Goal: Use online tool/utility: Utilize a website feature to perform a specific function

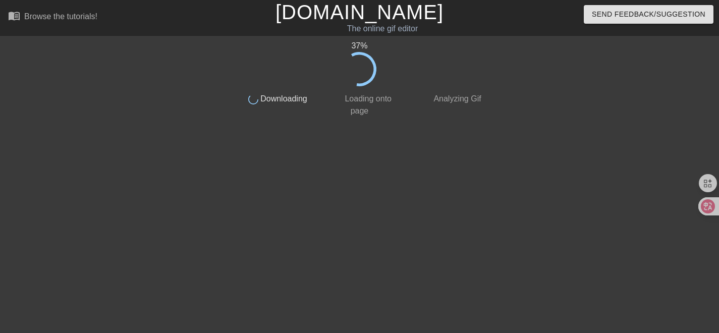
click at [379, 144] on div "37 % done Downloading done Loading onto page done Analyzing Gif" at bounding box center [359, 191] width 253 height 303
click at [125, 175] on div at bounding box center [145, 191] width 151 height 303
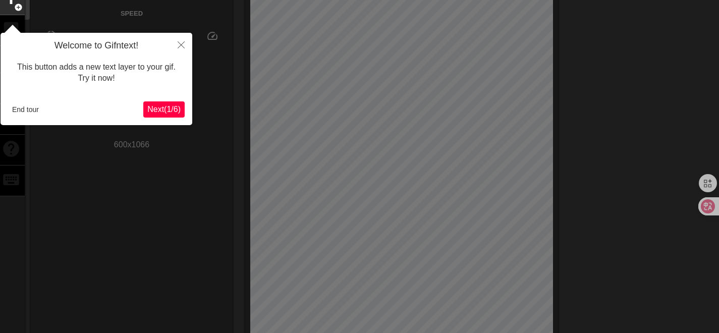
scroll to position [25, 0]
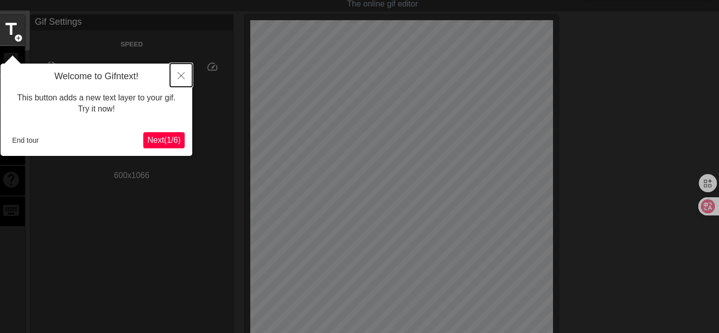
click at [181, 78] on icon "Close" at bounding box center [181, 75] width 7 height 7
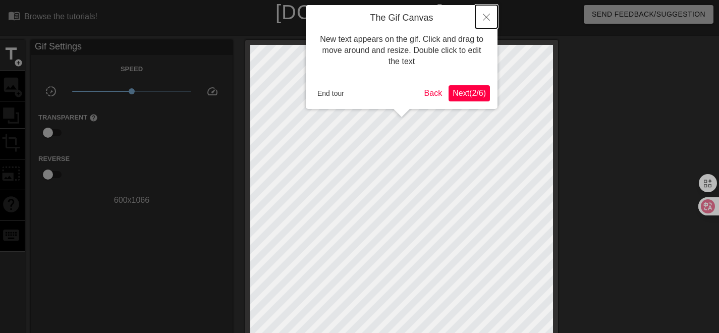
click at [490, 18] on icon "Close" at bounding box center [486, 17] width 7 height 7
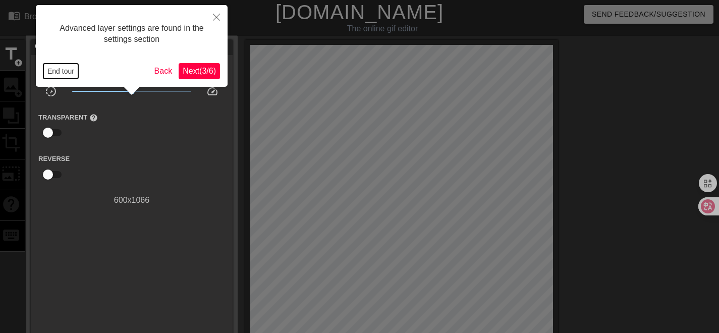
click at [61, 71] on button "End tour" at bounding box center [60, 71] width 35 height 15
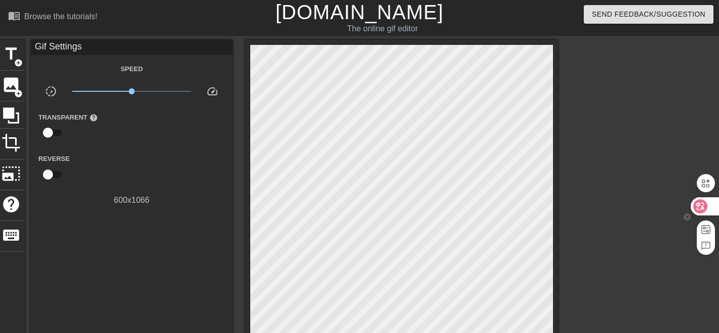
click at [706, 206] on icon at bounding box center [700, 206] width 14 height 14
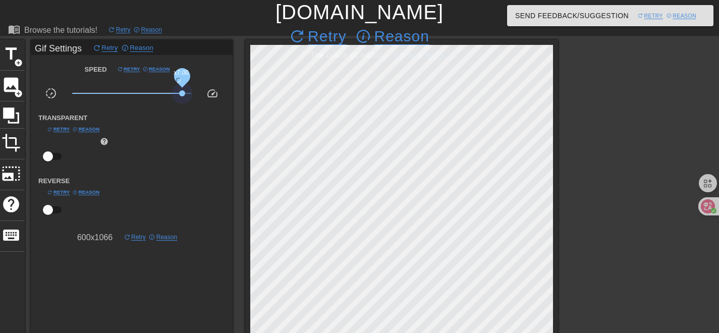
drag, startPoint x: 133, startPoint y: 92, endPoint x: 182, endPoint y: 96, distance: 49.1
click at [182, 96] on span "x7.00" at bounding box center [132, 93] width 120 height 12
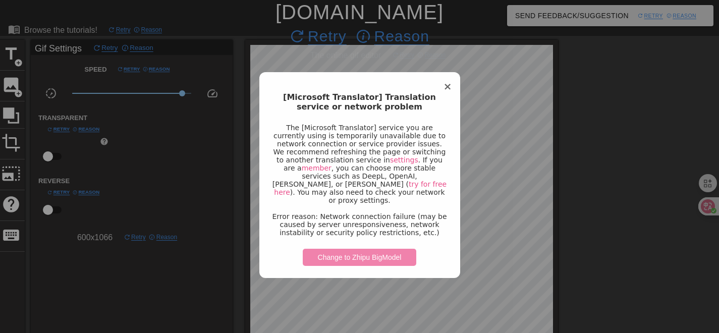
click at [353, 258] on button "Change to Zhipu BigModel" at bounding box center [360, 257] width 114 height 17
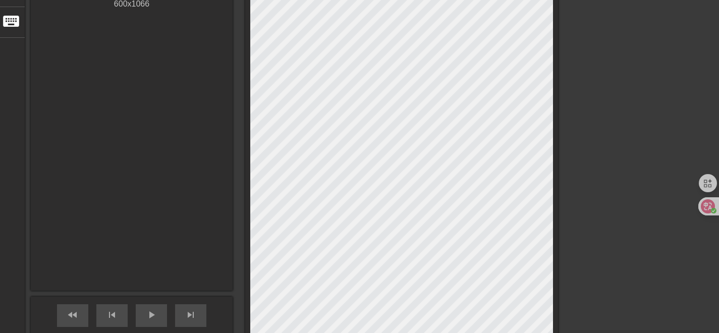
scroll to position [353, 0]
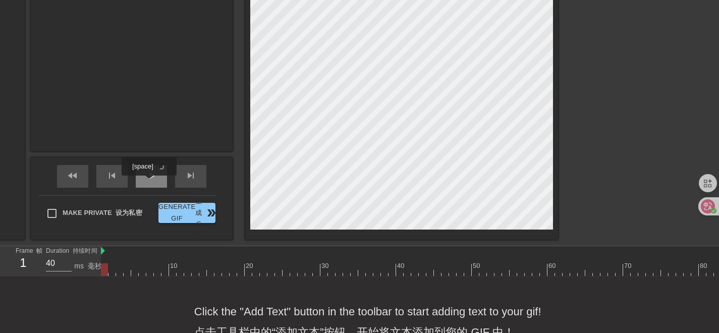
click at [142, 183] on div "play_arrow" at bounding box center [151, 176] width 31 height 23
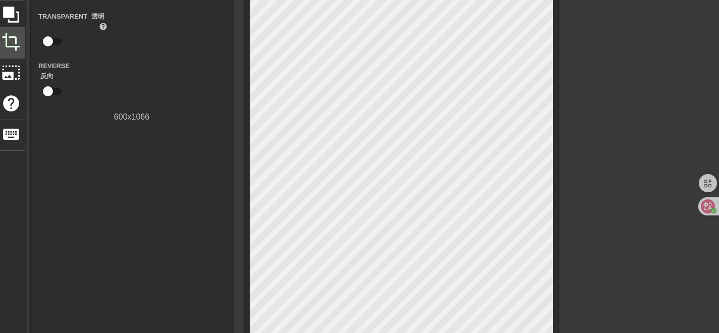
scroll to position [0, 0]
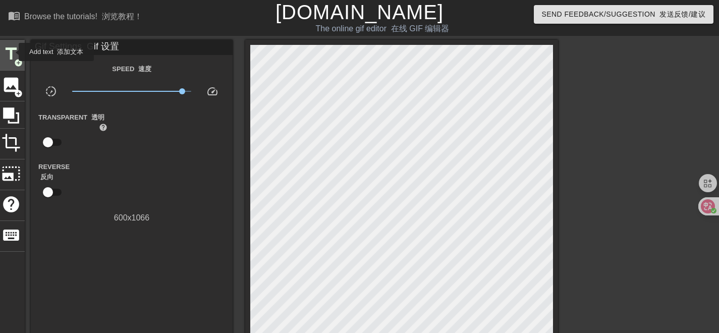
click at [12, 52] on span "title" at bounding box center [11, 53] width 19 height 19
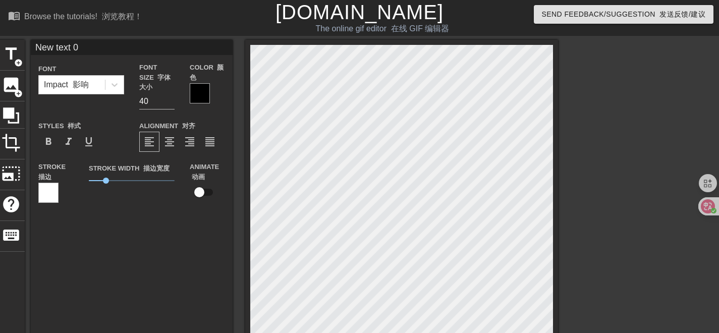
drag, startPoint x: 80, startPoint y: 49, endPoint x: 30, endPoint y: 50, distance: 50.5
click at [30, 50] on div "title add_circle image add_circle crop photo_size_select_large help keyboard Ne…" at bounding box center [277, 316] width 561 height 553
type input "50"
type input "g"
type input "40"
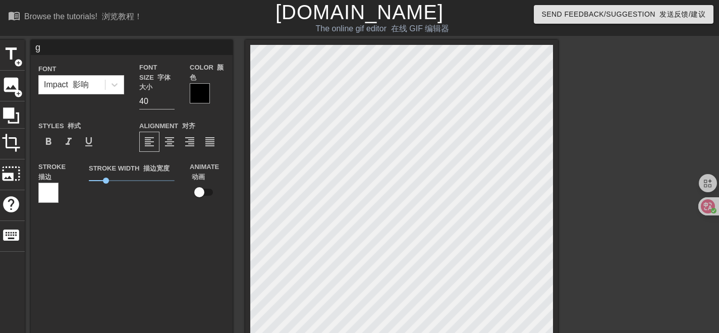
type input "ga"
type input "40"
type input "gao"
type input "40"
type input "gao'k"
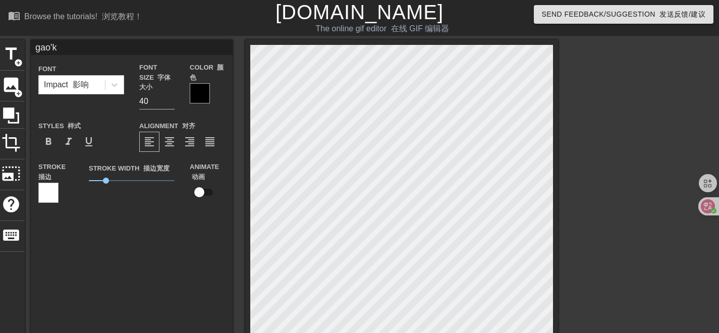
type input "40"
type input "gao'k'd"
type input "40"
type input "搞快点"
type input "40"
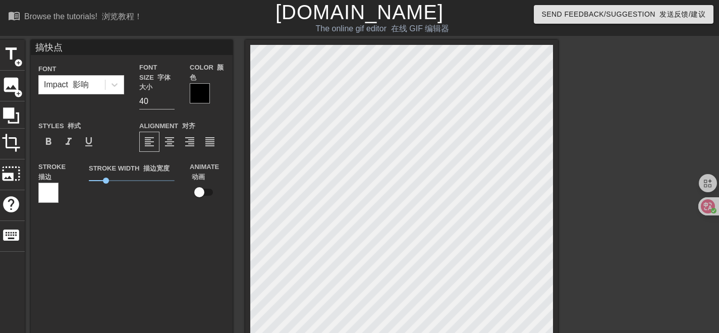
type input "搞快点g"
type input "40"
type input "搞快点ga"
type input "40"
type input "搞快点gao"
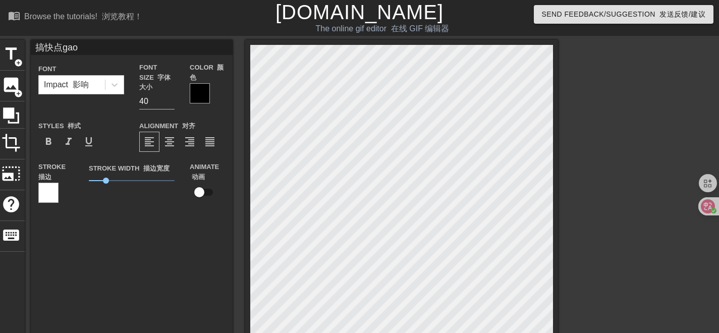
type input "40"
type input "搞快点gao'k"
type input "50"
type input "搞快点gao'k'd"
type input "50"
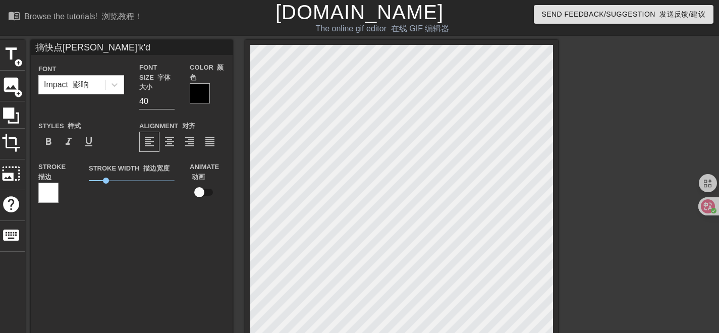
type input "搞快点搞快点"
type input "40"
type input "搞快点搞快点"
click at [53, 144] on span "format_bold" at bounding box center [48, 142] width 12 height 12
click at [133, 179] on span "1" at bounding box center [132, 181] width 86 height 12
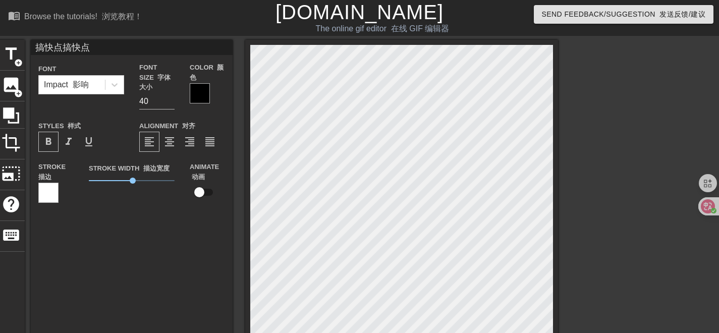
click at [45, 188] on div at bounding box center [48, 193] width 20 height 20
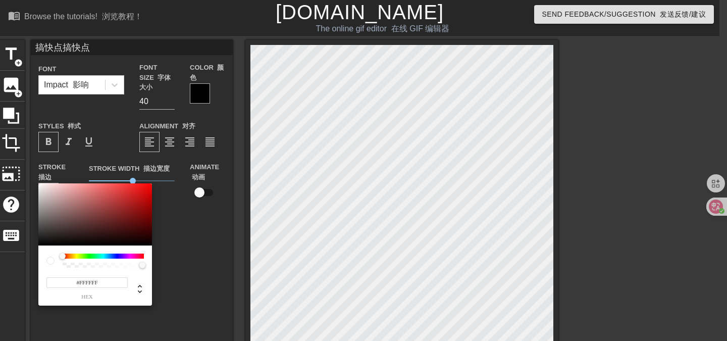
type input "40"
type input "#1D1C1C"
click at [45, 238] on div at bounding box center [95, 214] width 114 height 63
type input "40"
type input "#E31010"
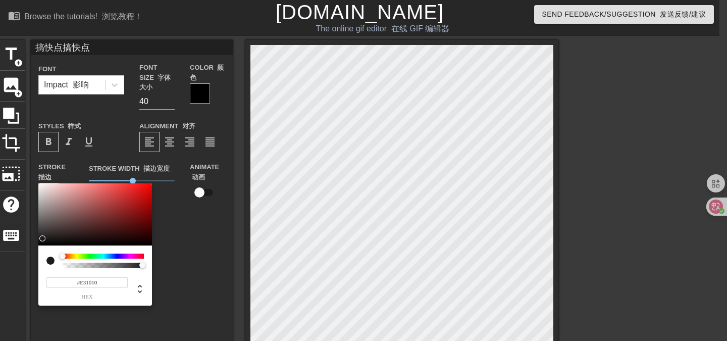
click at [144, 190] on div at bounding box center [95, 214] width 114 height 63
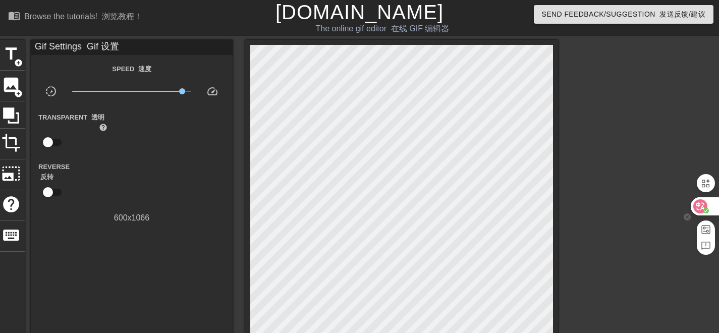
click at [698, 203] on icon at bounding box center [701, 206] width 9 height 8
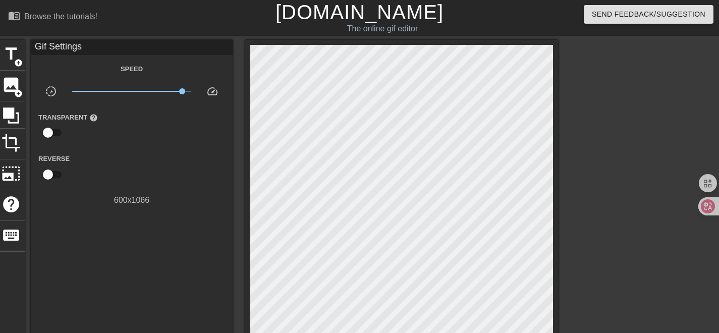
click at [120, 251] on div "Gif Settings Speed slow_motion_video x7.00 speed Transparent help Reverse 600 x…" at bounding box center [132, 272] width 202 height 465
type input "40"
click at [54, 174] on input "checkbox" at bounding box center [48, 174] width 58 height 19
checkbox input "true"
type input "40"
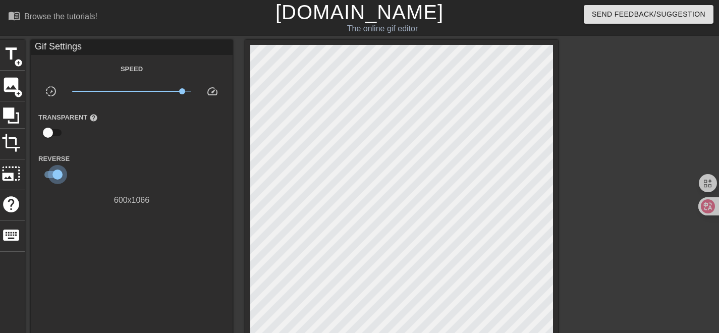
click at [47, 171] on input "checkbox" at bounding box center [58, 174] width 58 height 19
checkbox input "false"
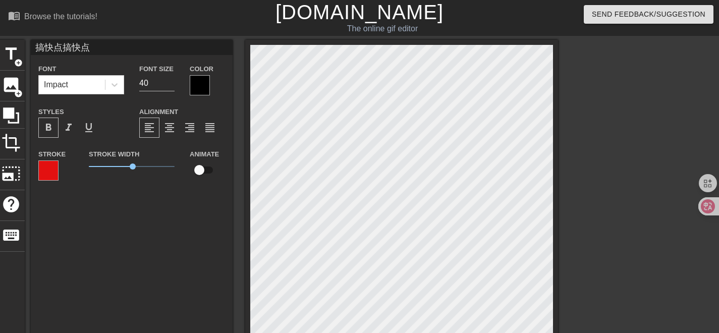
type input "40"
click at [208, 171] on input "checkbox" at bounding box center [200, 169] width 58 height 19
checkbox input "true"
type input "50"
click at [200, 169] on input "checkbox" at bounding box center [209, 169] width 58 height 19
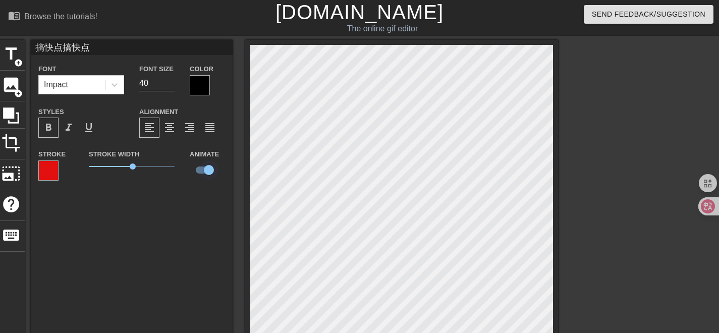
checkbox input "false"
click at [104, 166] on span "2.55" at bounding box center [132, 166] width 86 height 12
click at [44, 168] on div at bounding box center [48, 170] width 20 height 20
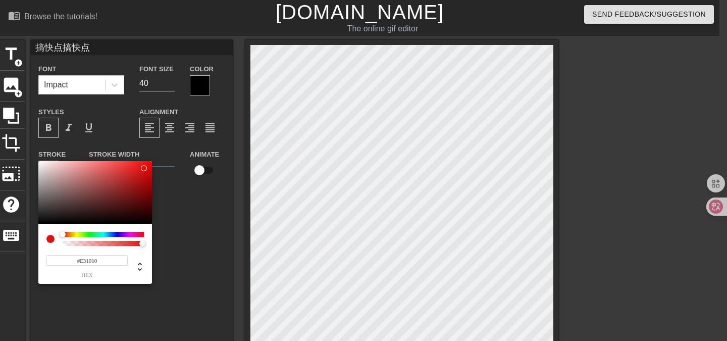
type input "40"
type input "#EFE9E9"
click at [41, 165] on div at bounding box center [95, 192] width 114 height 63
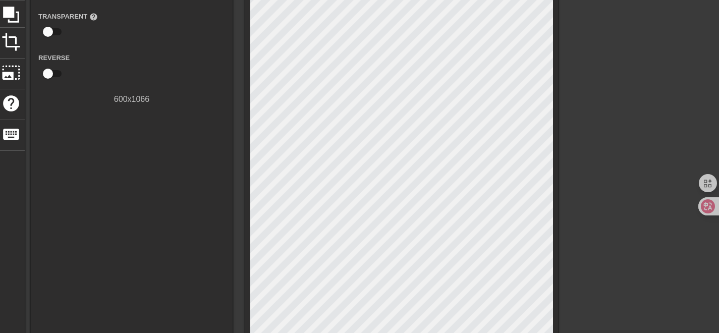
scroll to position [50, 0]
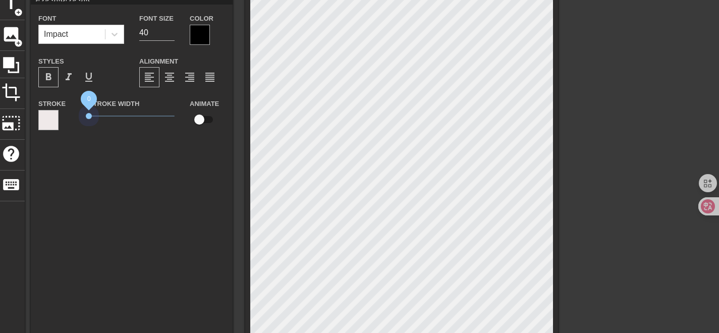
drag, startPoint x: 104, startPoint y: 114, endPoint x: 72, endPoint y: 122, distance: 33.3
click at [72, 122] on div "Stroke Stroke Width 0 Animate" at bounding box center [132, 118] width 202 height 42
click at [92, 117] on span "0.2" at bounding box center [92, 116] width 6 height 6
click at [97, 117] on span "0.3" at bounding box center [94, 116] width 6 height 6
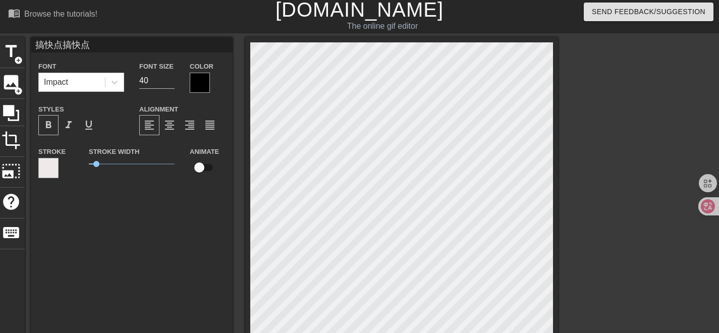
scroll to position [0, 0]
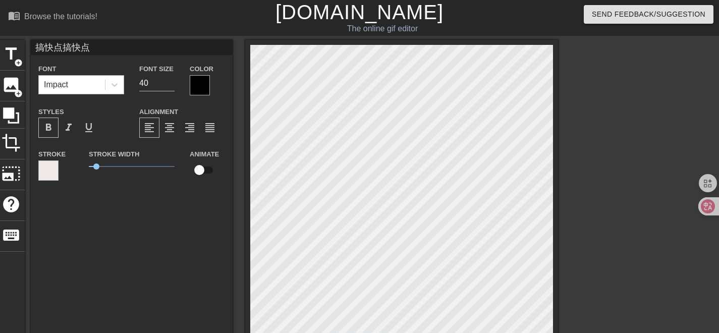
click at [82, 81] on div "Impact" at bounding box center [72, 85] width 66 height 18
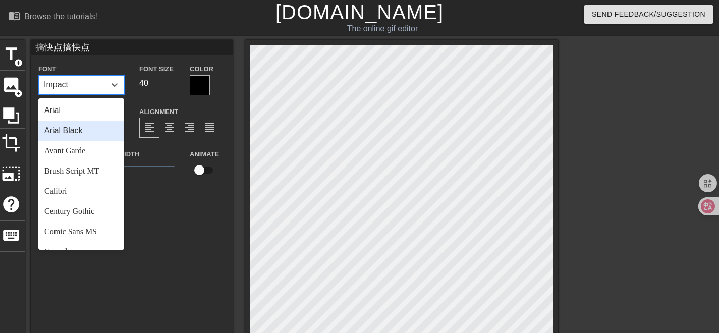
click at [78, 126] on div "Arial Black" at bounding box center [81, 131] width 86 height 20
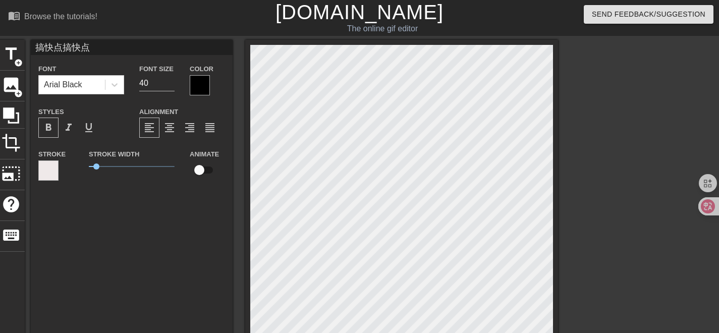
click at [110, 232] on div "搞快点搞快点 Font Arial Black Font Size 40 Color Styles format_bold format_italic for…" at bounding box center [132, 272] width 202 height 465
click at [149, 88] on input "40" at bounding box center [156, 83] width 35 height 16
drag, startPoint x: 150, startPoint y: 84, endPoint x: 140, endPoint y: 85, distance: 10.6
click at [140, 85] on input "40" at bounding box center [156, 83] width 35 height 16
type input "40"
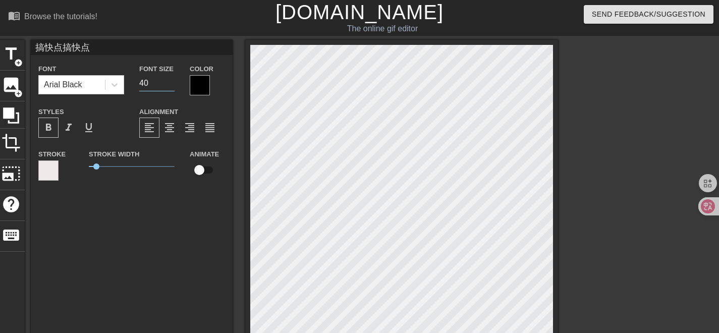
type input "6"
type input "40"
type input "60"
type input "50"
type input "60"
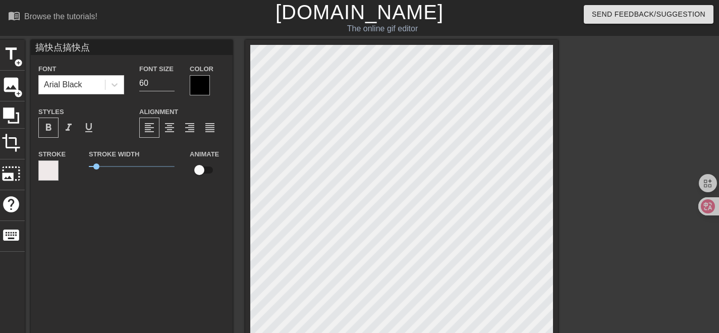
click at [159, 218] on div "搞快点搞快点 Font Arial Black Font Size 60 Color Styles format_bold format_italic for…" at bounding box center [132, 272] width 202 height 465
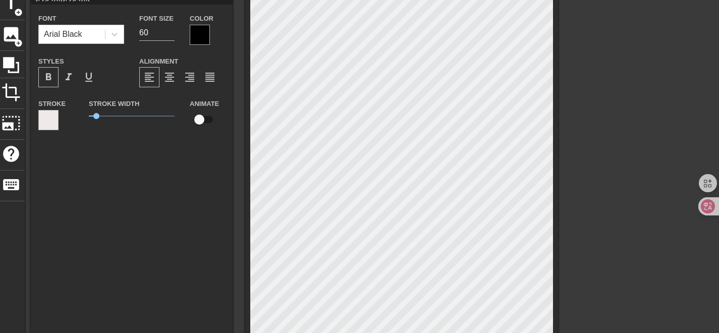
click at [194, 33] on div at bounding box center [200, 35] width 20 height 20
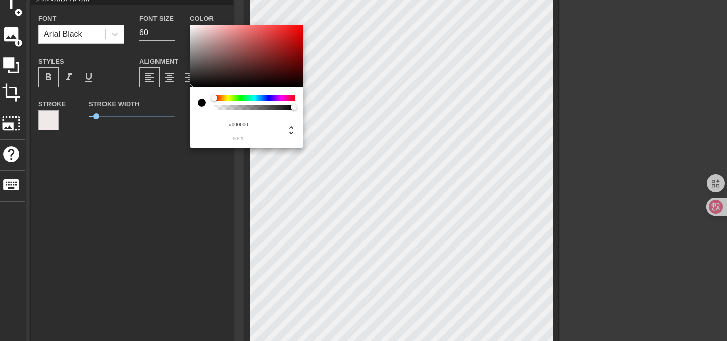
type input "40"
type input "#E20C0C"
click at [297, 32] on div at bounding box center [247, 56] width 114 height 63
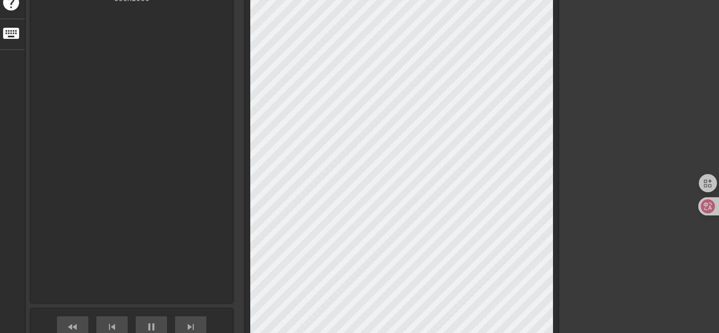
scroll to position [327, 0]
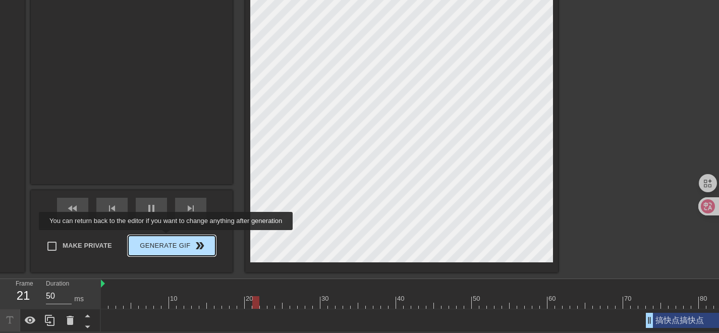
type input "40"
click at [167, 240] on span "Generate Gif double_arrow" at bounding box center [171, 246] width 79 height 12
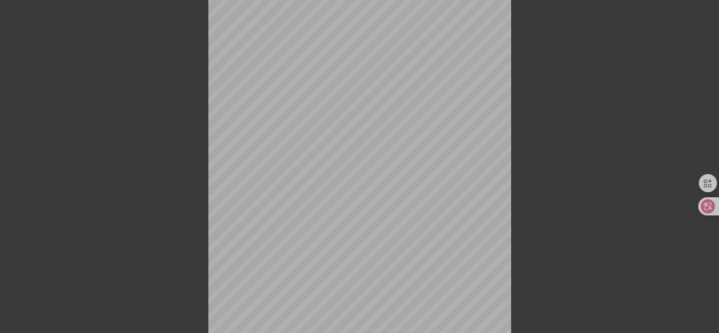
scroll to position [329, 0]
